Goal: Transaction & Acquisition: Subscribe to service/newsletter

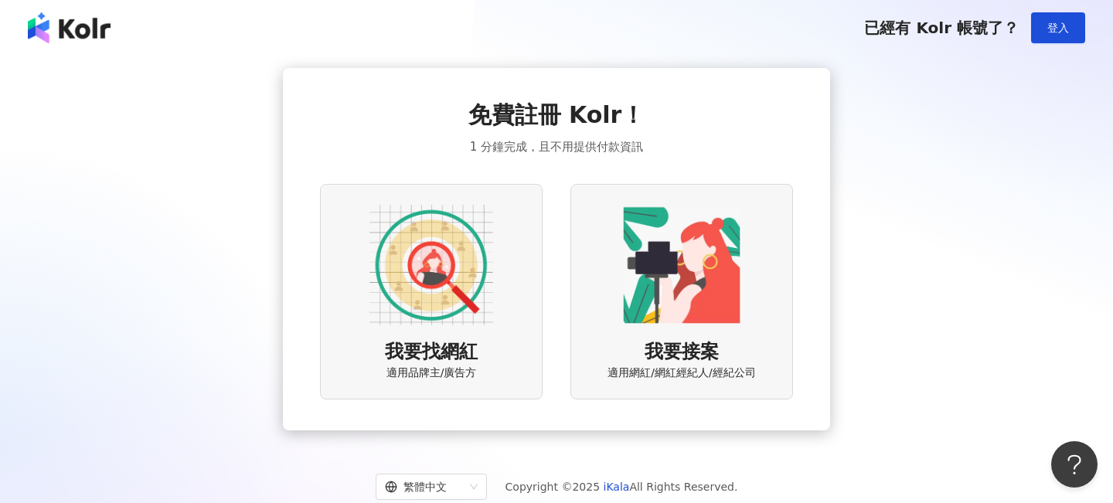
click at [619, 305] on div "我要接案 適用網紅/網紅經紀人/經紀公司" at bounding box center [681, 292] width 223 height 216
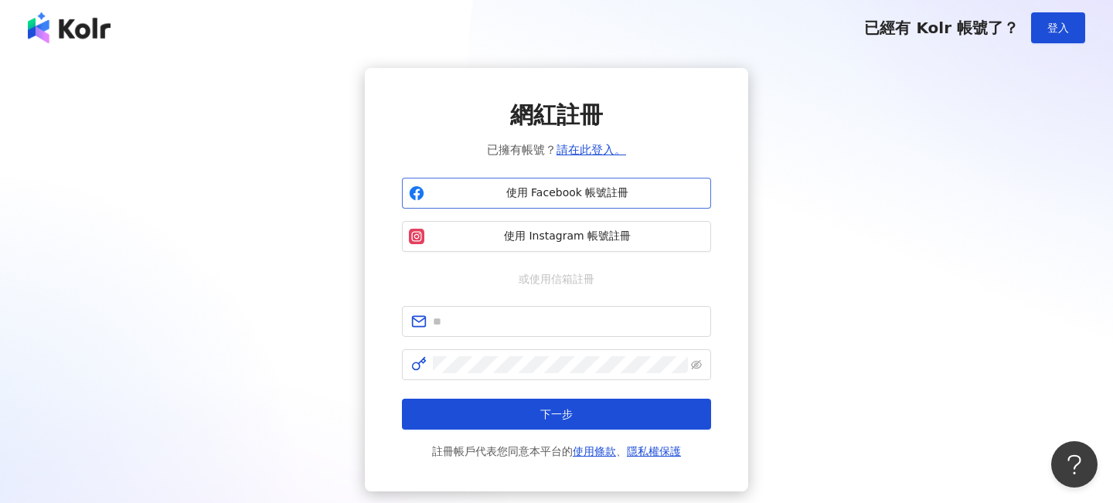
click at [561, 202] on button "使用 Facebook 帳號註冊" at bounding box center [556, 193] width 309 height 31
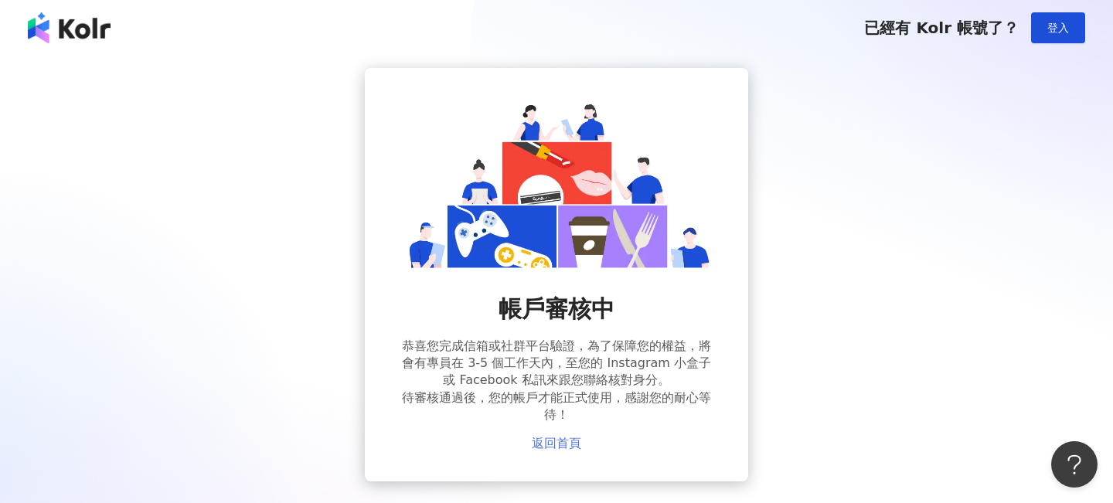
click at [560, 446] on link "返回首頁" at bounding box center [556, 444] width 49 height 14
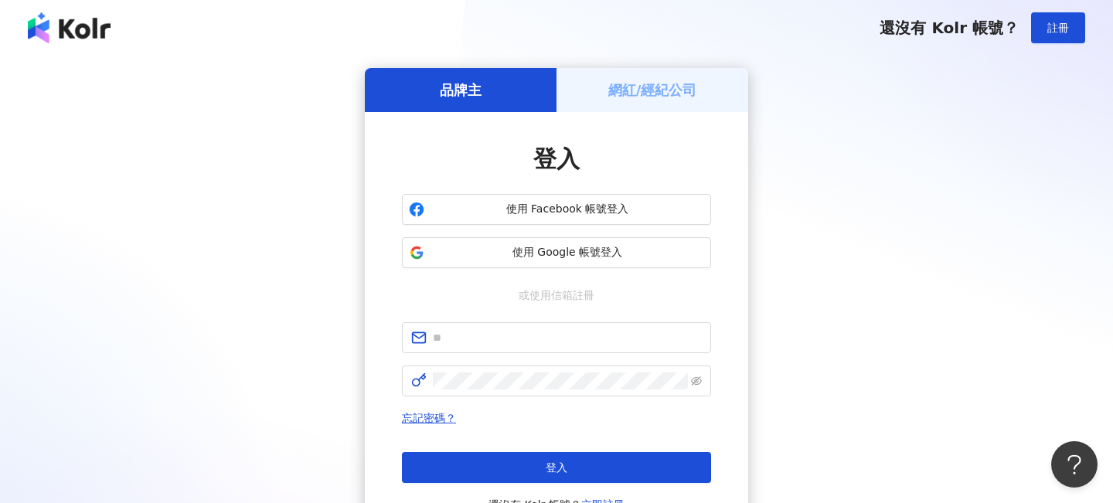
click at [93, 27] on img at bounding box center [69, 27] width 83 height 31
